Goal: Transaction & Acquisition: Purchase product/service

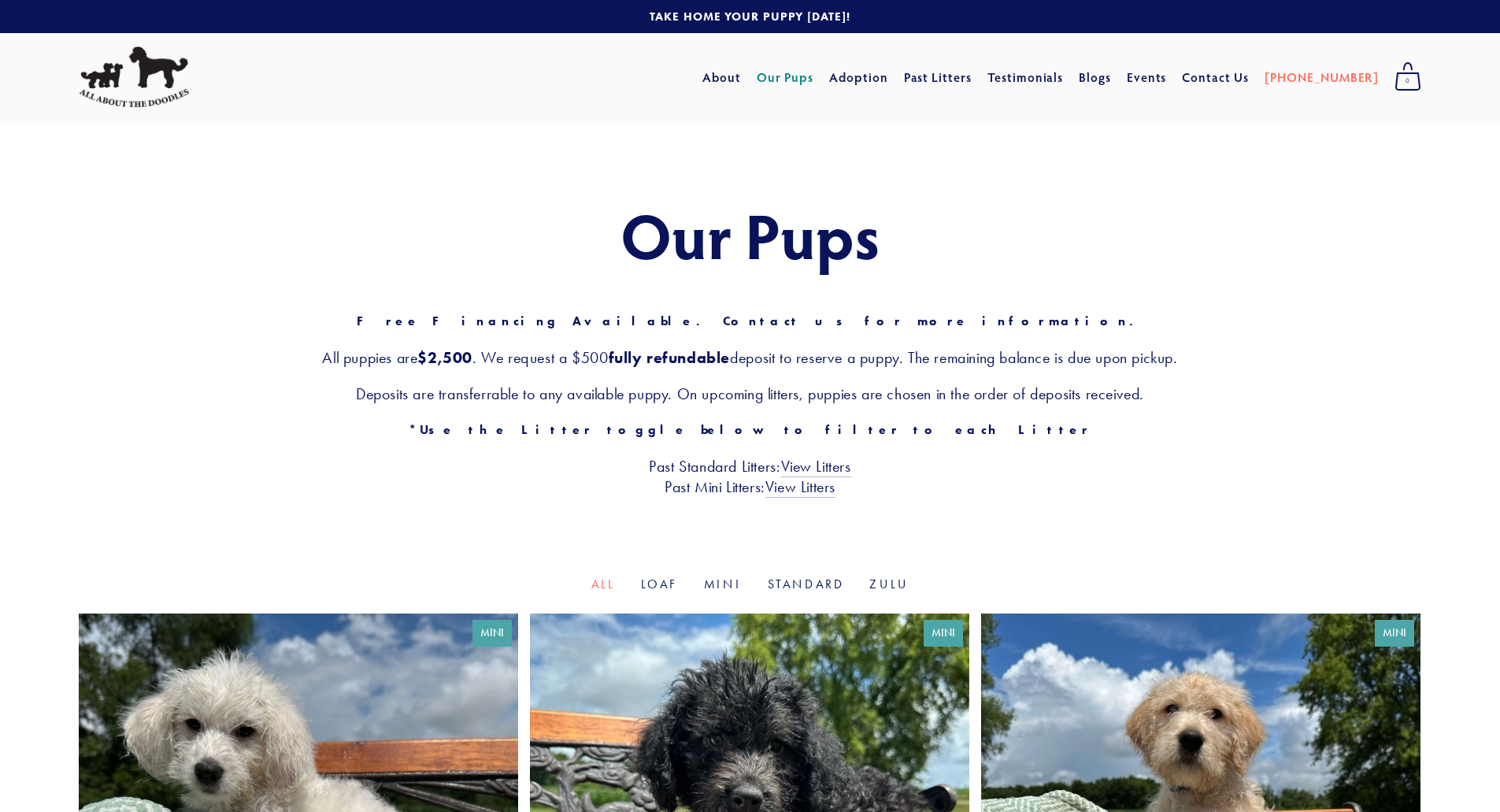
click at [814, 77] on link "Our Pups" at bounding box center [785, 77] width 57 height 29
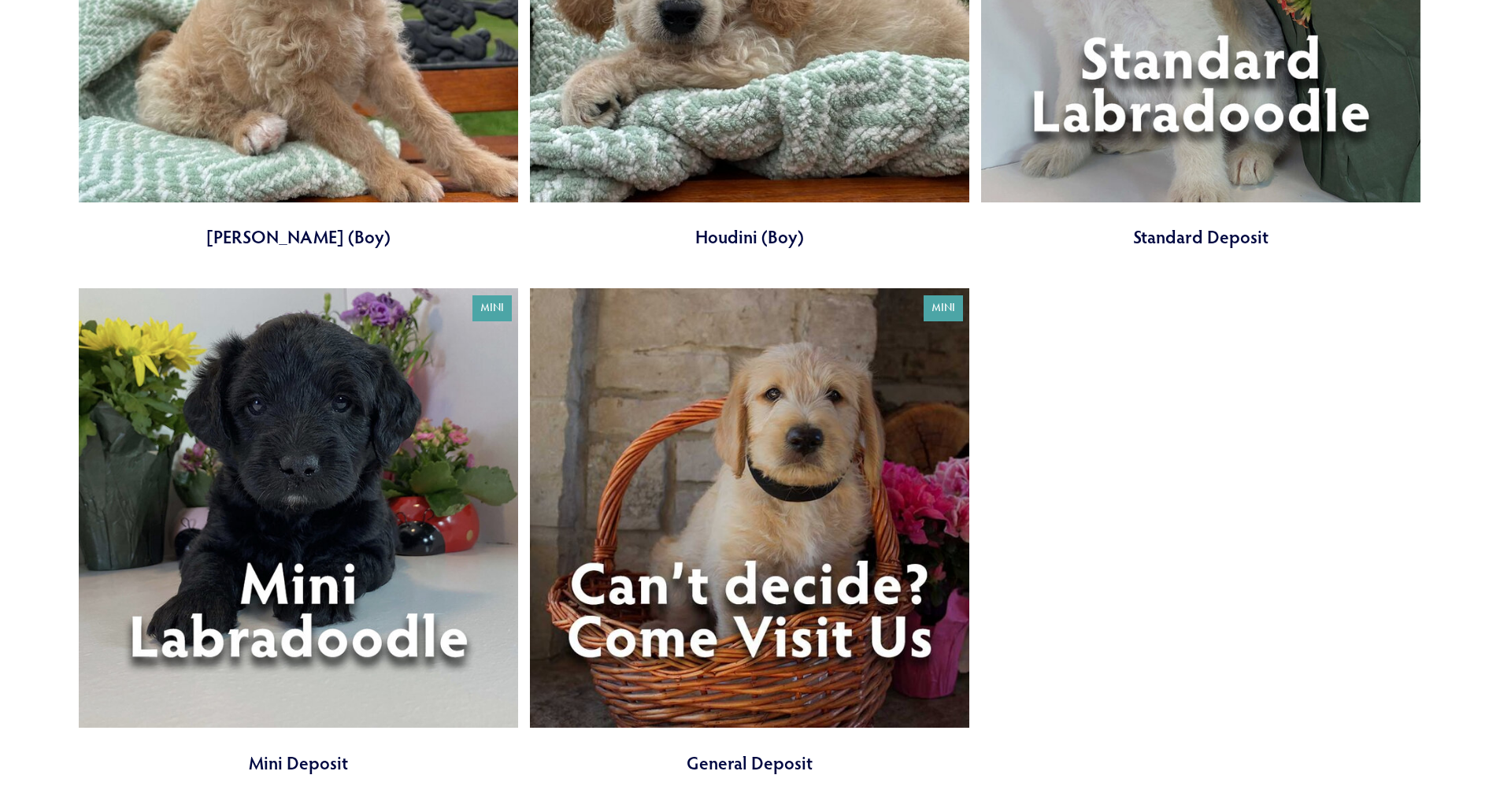
scroll to position [2204, 0]
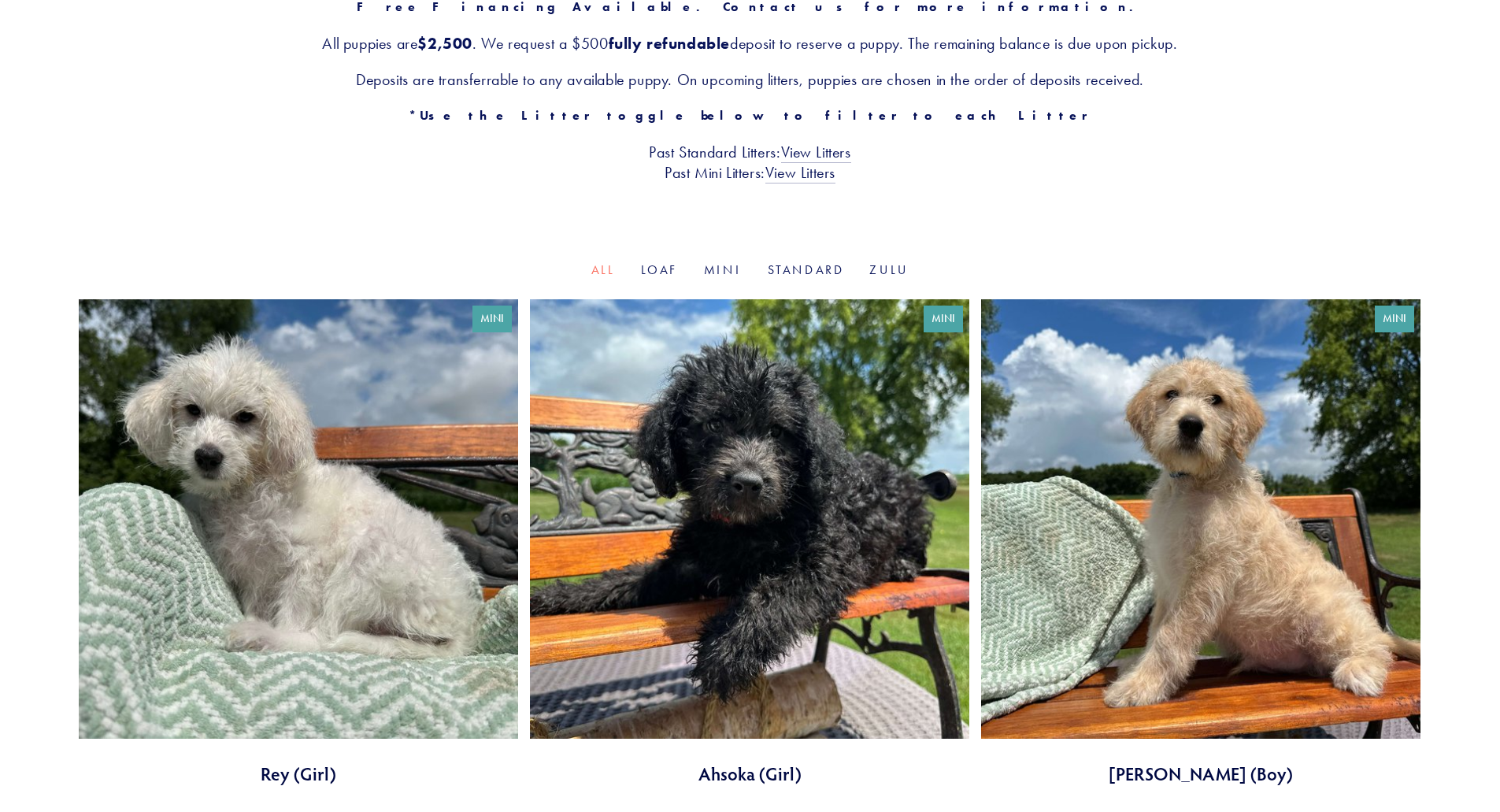
scroll to position [315, 0]
click at [790, 265] on link "Standard" at bounding box center [806, 268] width 77 height 15
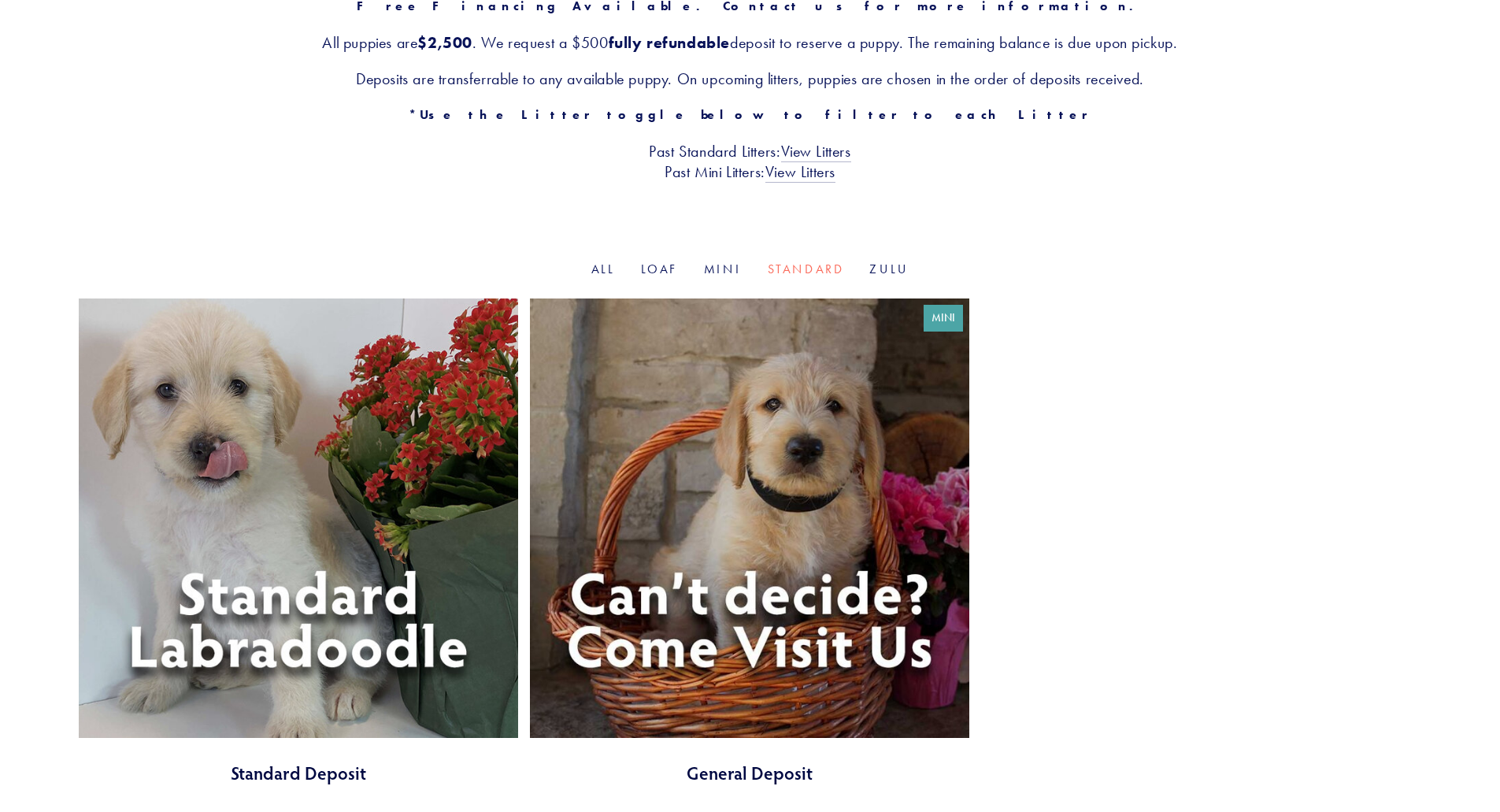
scroll to position [630, 0]
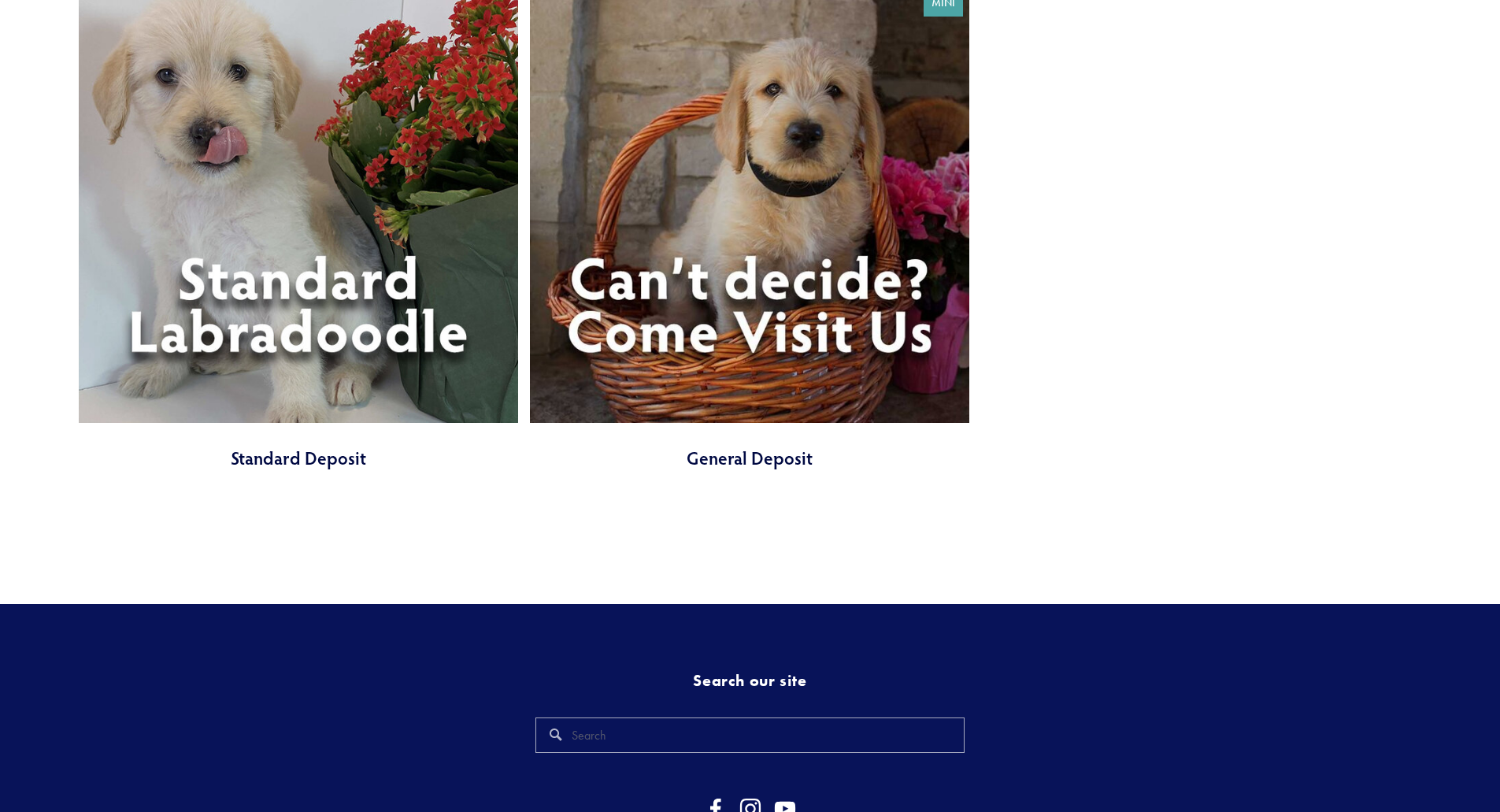
click at [305, 309] on link at bounding box center [299, 227] width 440 height 487
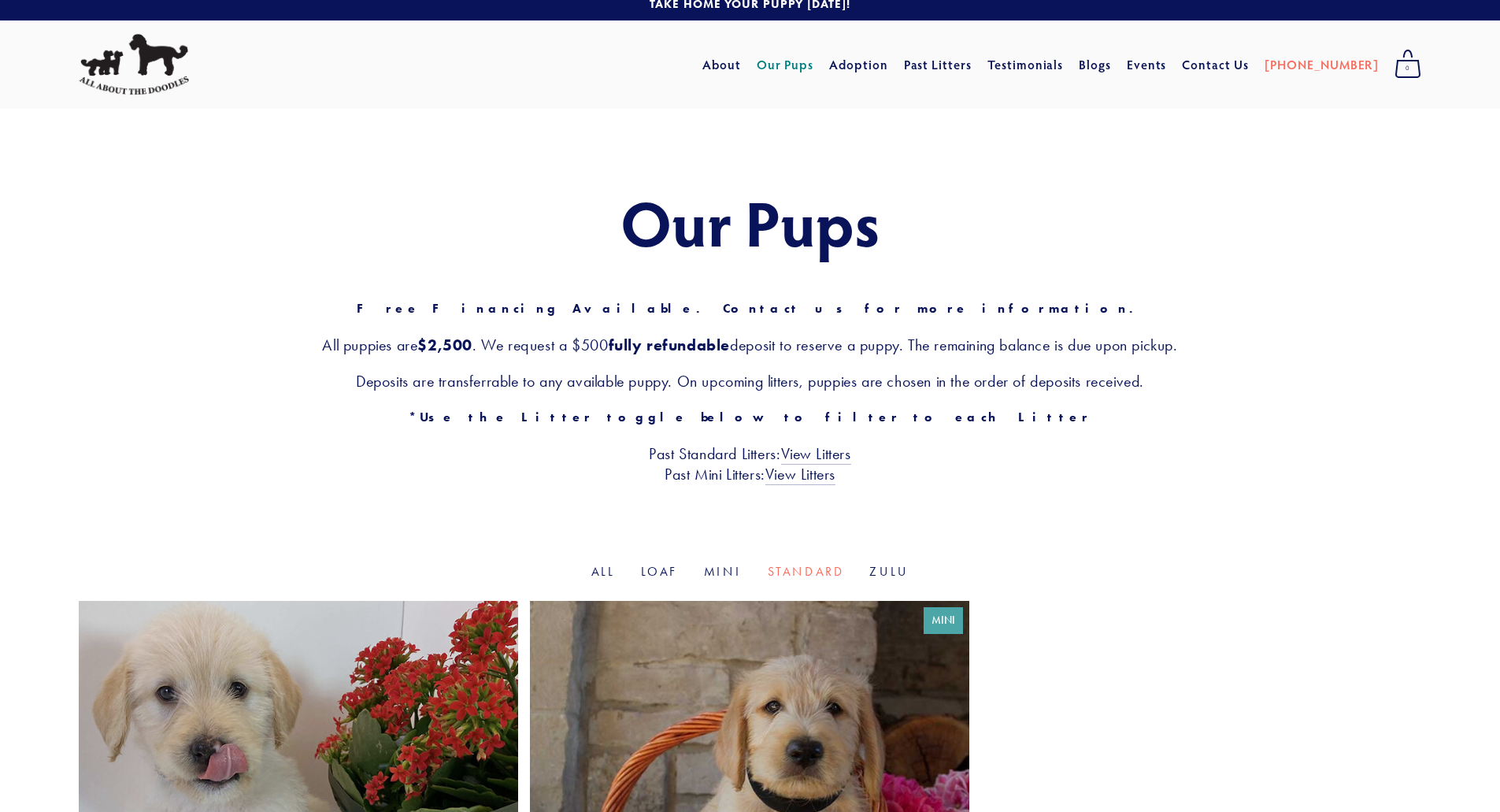
scroll to position [0, 0]
